Goal: Task Accomplishment & Management: Complete application form

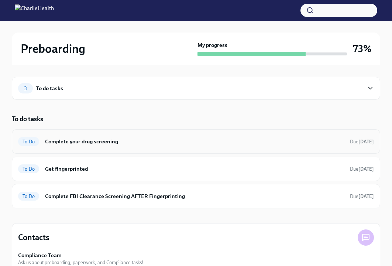
click at [214, 142] on h6 "Complete your drug screening" at bounding box center [194, 141] width 299 height 8
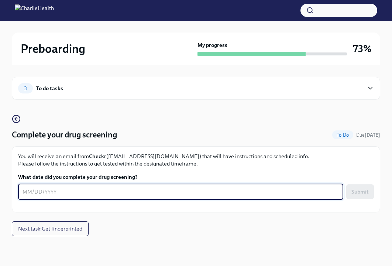
click at [101, 190] on textarea "What date did you complete your drug screening?" at bounding box center [181, 191] width 316 height 9
type textarea "10/13/25"
click at [365, 196] on button "Submit" at bounding box center [360, 191] width 28 height 15
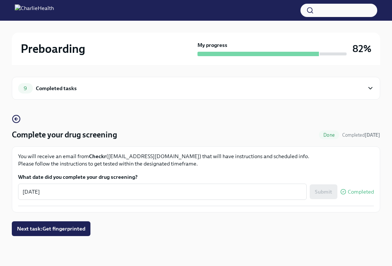
click at [66, 239] on div "9 Completed tasks Complete your drug screening Done Completed today You will re…" at bounding box center [196, 163] width 368 height 197
click at [66, 231] on span "Next task : Get fingerprinted" at bounding box center [51, 228] width 68 height 7
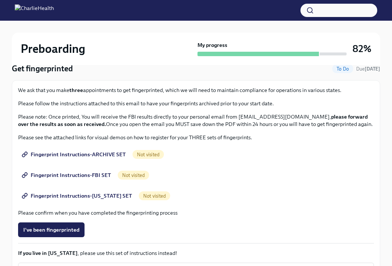
scroll to position [64, 0]
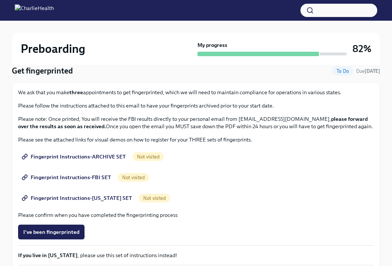
click at [86, 157] on span "Fingerprint Instructions-ARCHIVE SET" at bounding box center [74, 156] width 103 height 7
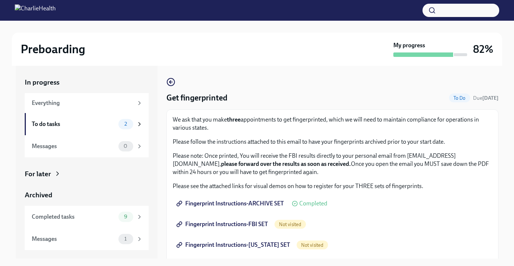
scroll to position [13, 0]
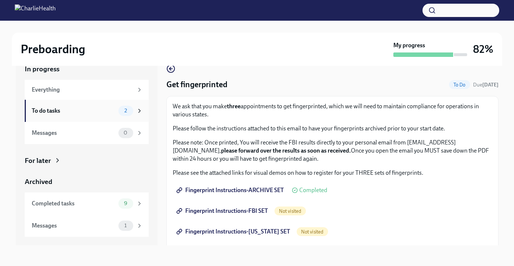
click at [66, 113] on div "To do tasks" at bounding box center [74, 111] width 84 height 8
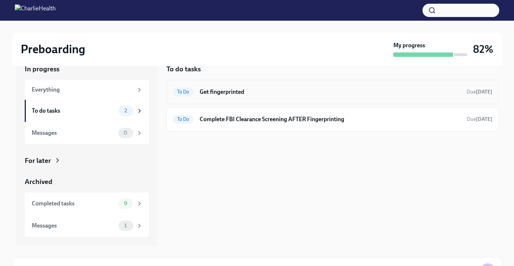
click at [235, 87] on div "To Do Get fingerprinted Due tomorrow" at bounding box center [333, 92] width 320 height 12
